Goal: Navigation & Orientation: Find specific page/section

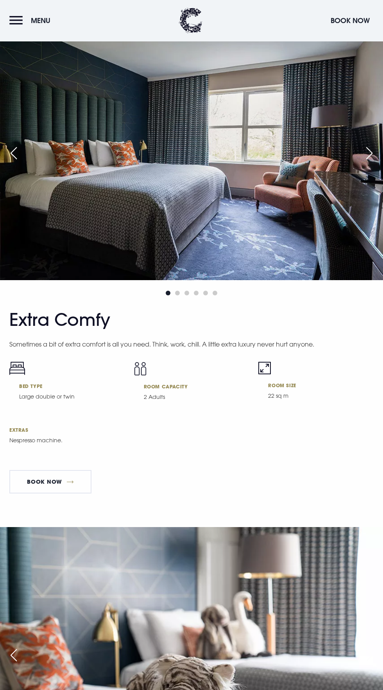
scroll to position [3355, 0]
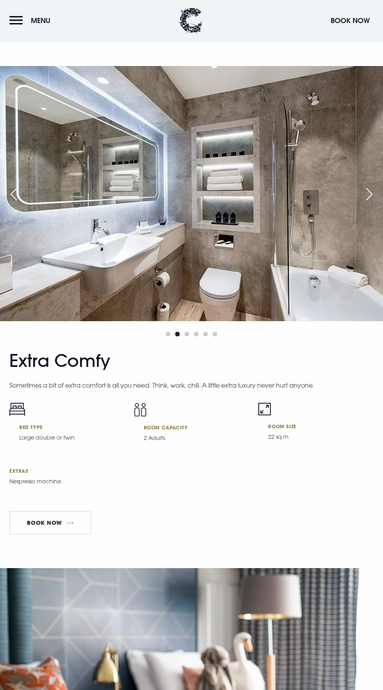
click at [369, 203] on div "Next slide" at bounding box center [370, 194] width 20 height 17
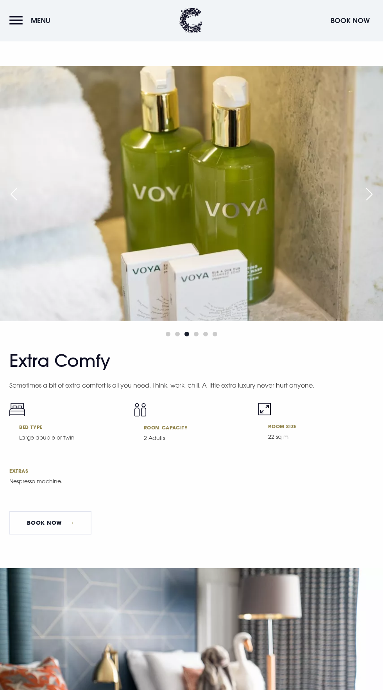
click at [374, 203] on div "Next slide" at bounding box center [370, 194] width 20 height 17
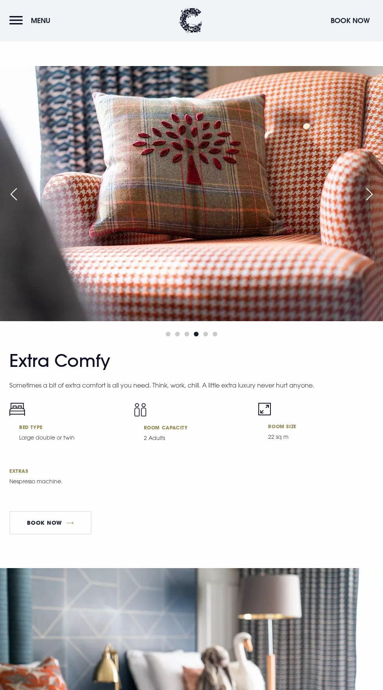
click at [372, 203] on div "Next slide" at bounding box center [370, 194] width 20 height 17
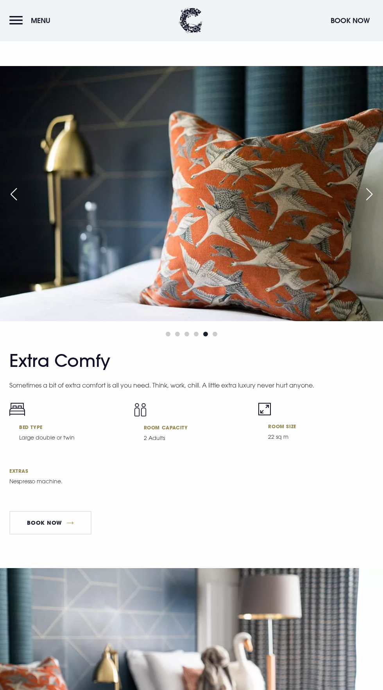
click at [370, 203] on div "Next slide" at bounding box center [370, 194] width 20 height 17
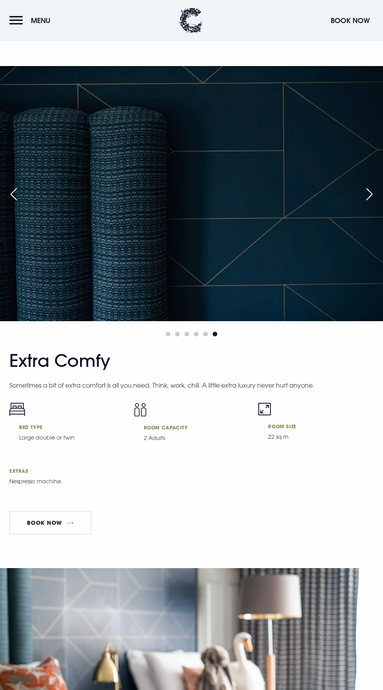
click at [368, 203] on div "Next slide" at bounding box center [370, 194] width 20 height 17
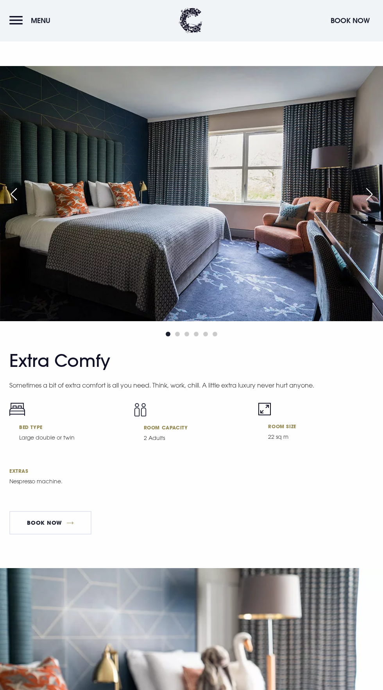
click at [372, 203] on div "Next slide" at bounding box center [370, 194] width 20 height 17
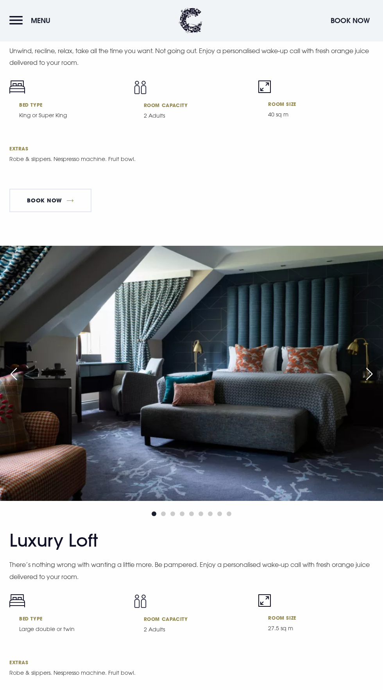
scroll to position [2670, 0]
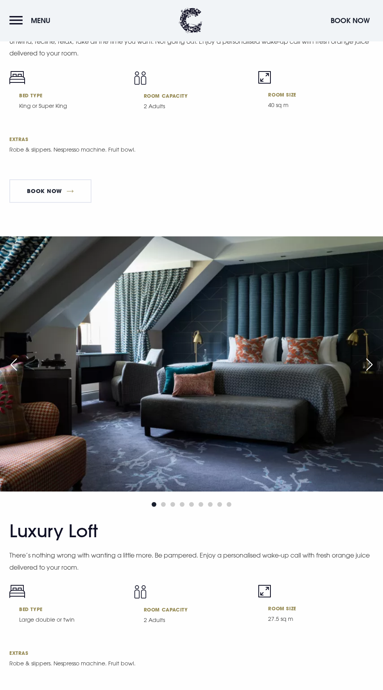
click at [372, 373] on div "Next slide" at bounding box center [370, 364] width 20 height 17
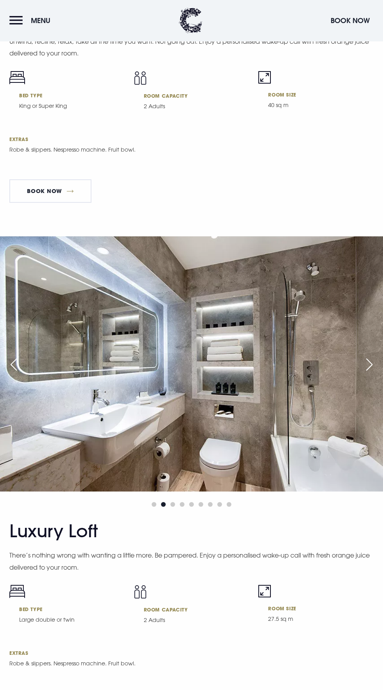
click at [372, 373] on div "Next slide" at bounding box center [370, 364] width 20 height 17
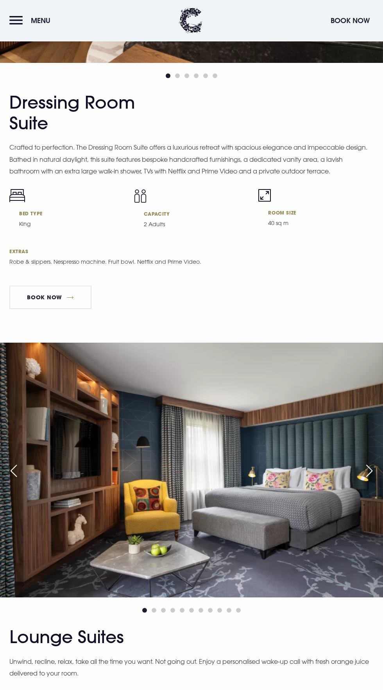
scroll to position [2048, 0]
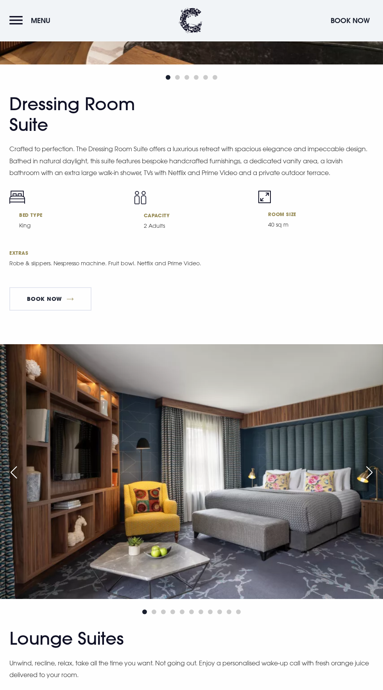
click at [372, 481] on div "Next slide" at bounding box center [370, 472] width 20 height 17
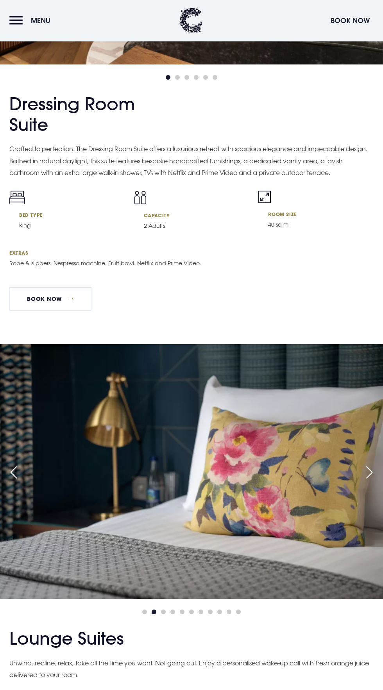
click at [372, 481] on div "Next slide" at bounding box center [370, 472] width 20 height 17
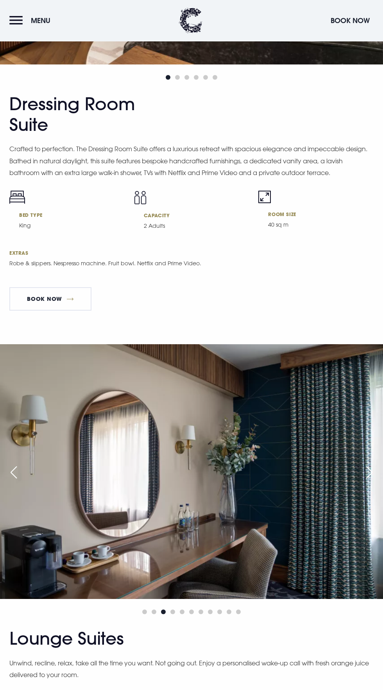
click at [372, 481] on div "Next slide" at bounding box center [370, 472] width 20 height 17
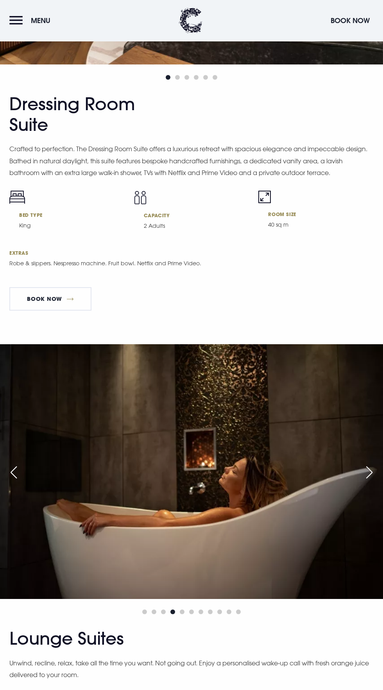
click at [372, 481] on div "Next slide" at bounding box center [370, 472] width 20 height 17
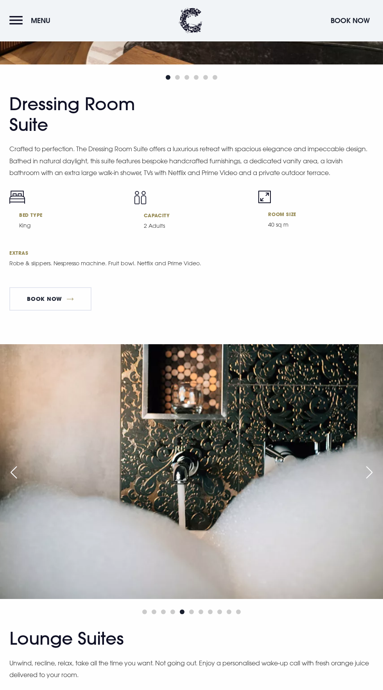
click at [372, 481] on div "Next slide" at bounding box center [370, 472] width 20 height 17
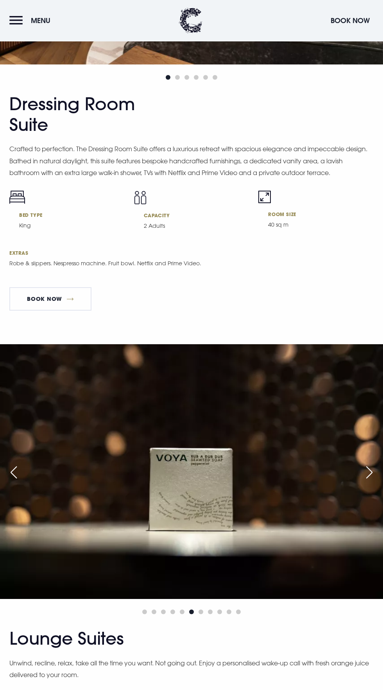
click at [372, 481] on div "Next slide" at bounding box center [370, 472] width 20 height 17
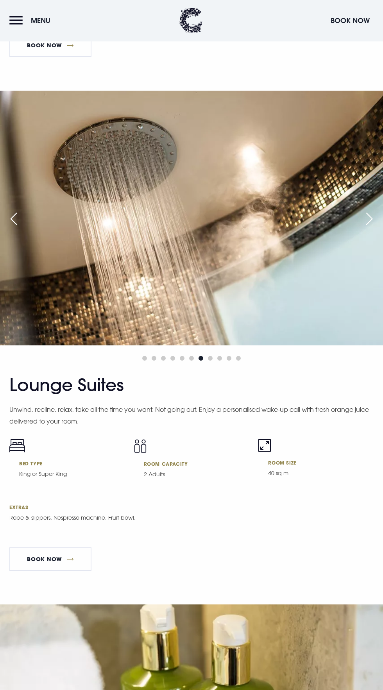
scroll to position [2295, 0]
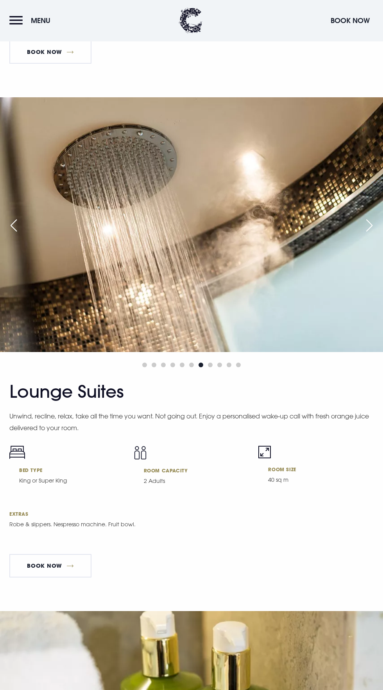
click at [362, 234] on div "Next slide" at bounding box center [370, 225] width 20 height 17
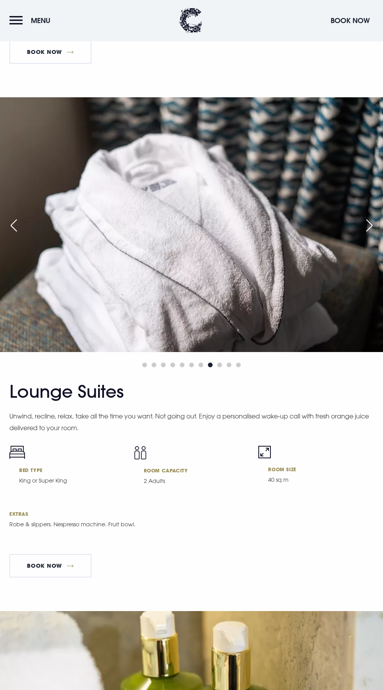
click at [368, 234] on div "Next slide" at bounding box center [370, 225] width 20 height 17
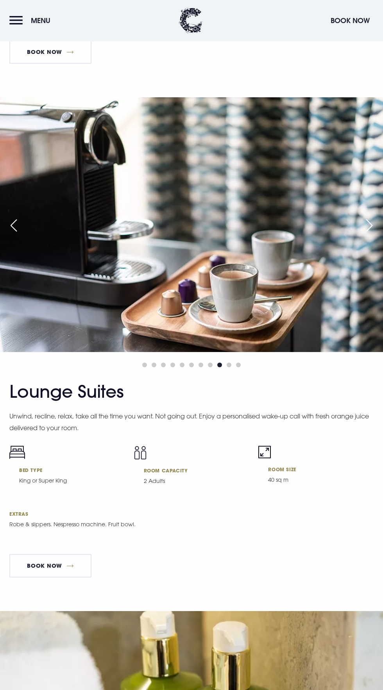
click at [367, 234] on div "Next slide" at bounding box center [370, 225] width 20 height 17
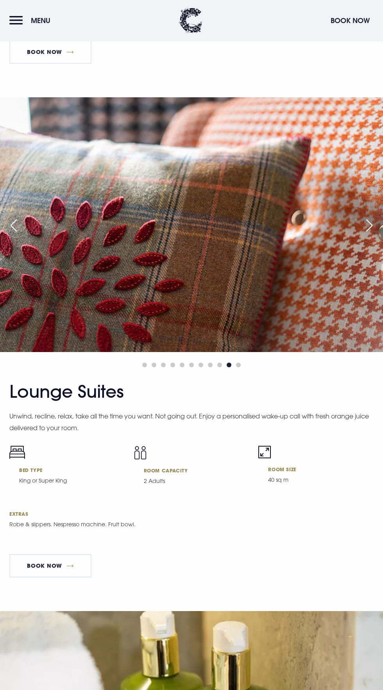
click at [371, 234] on div "Next slide" at bounding box center [370, 225] width 20 height 17
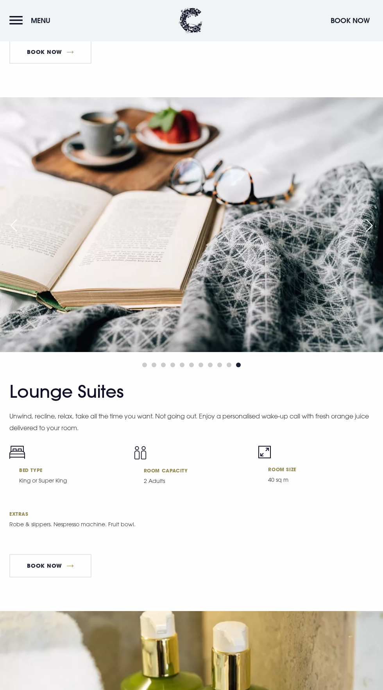
click at [372, 234] on div "Next slide" at bounding box center [370, 225] width 20 height 17
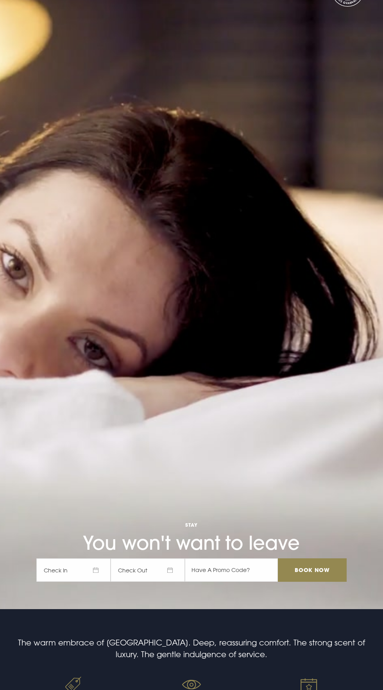
scroll to position [0, 0]
